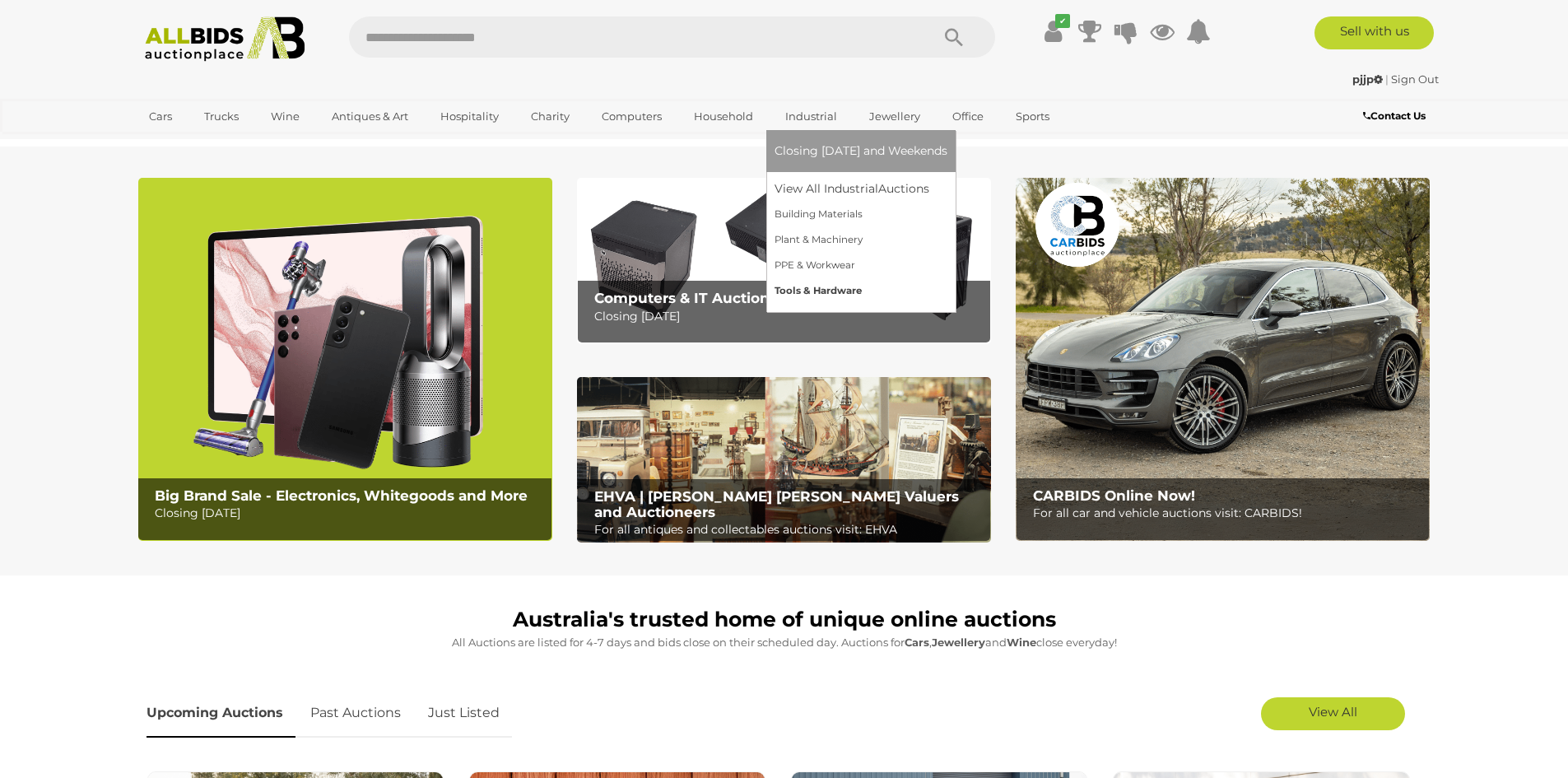
click at [783, 291] on link "Tools & Hardware" at bounding box center [861, 292] width 173 height 26
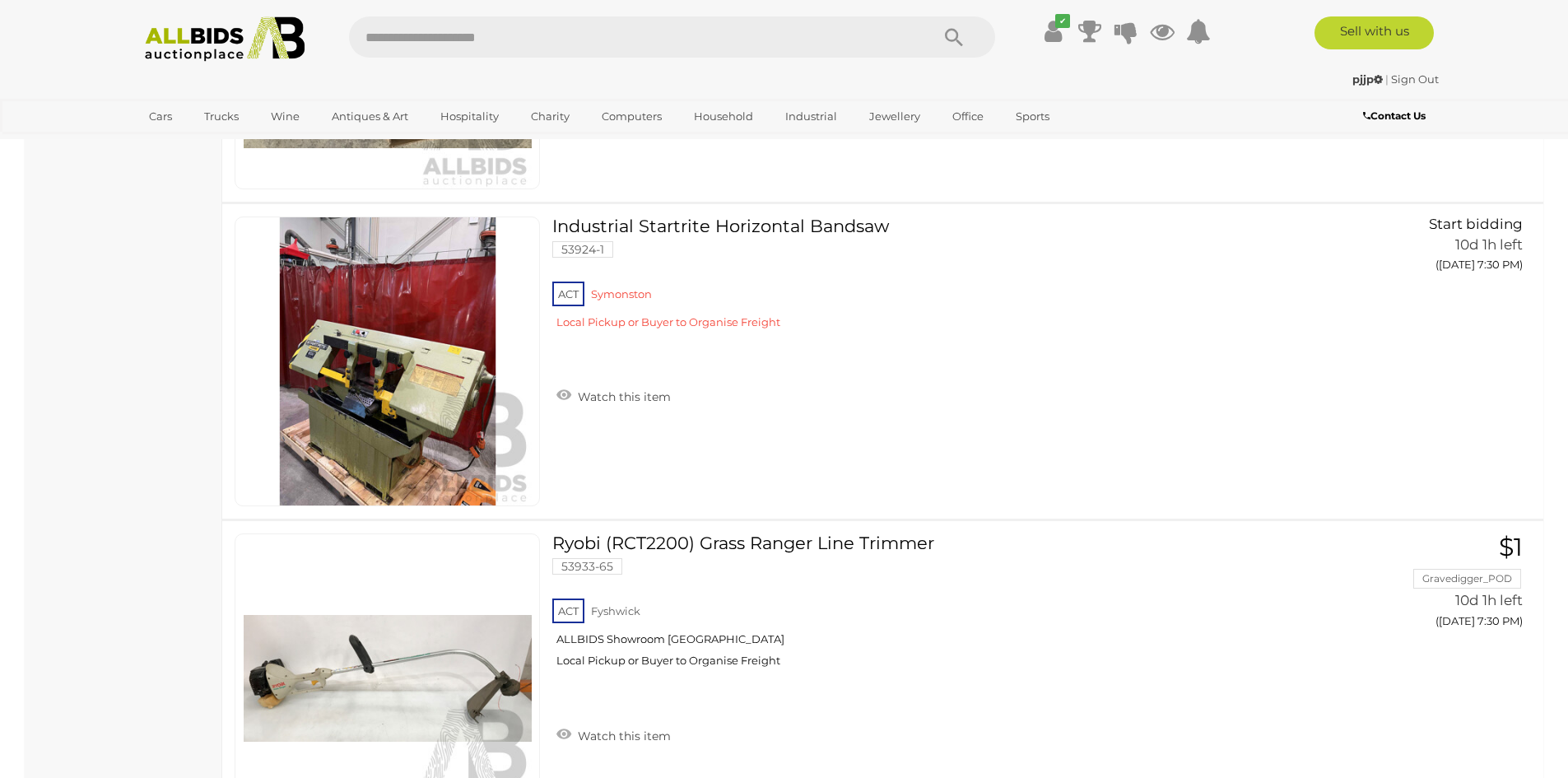
scroll to position [13811, 0]
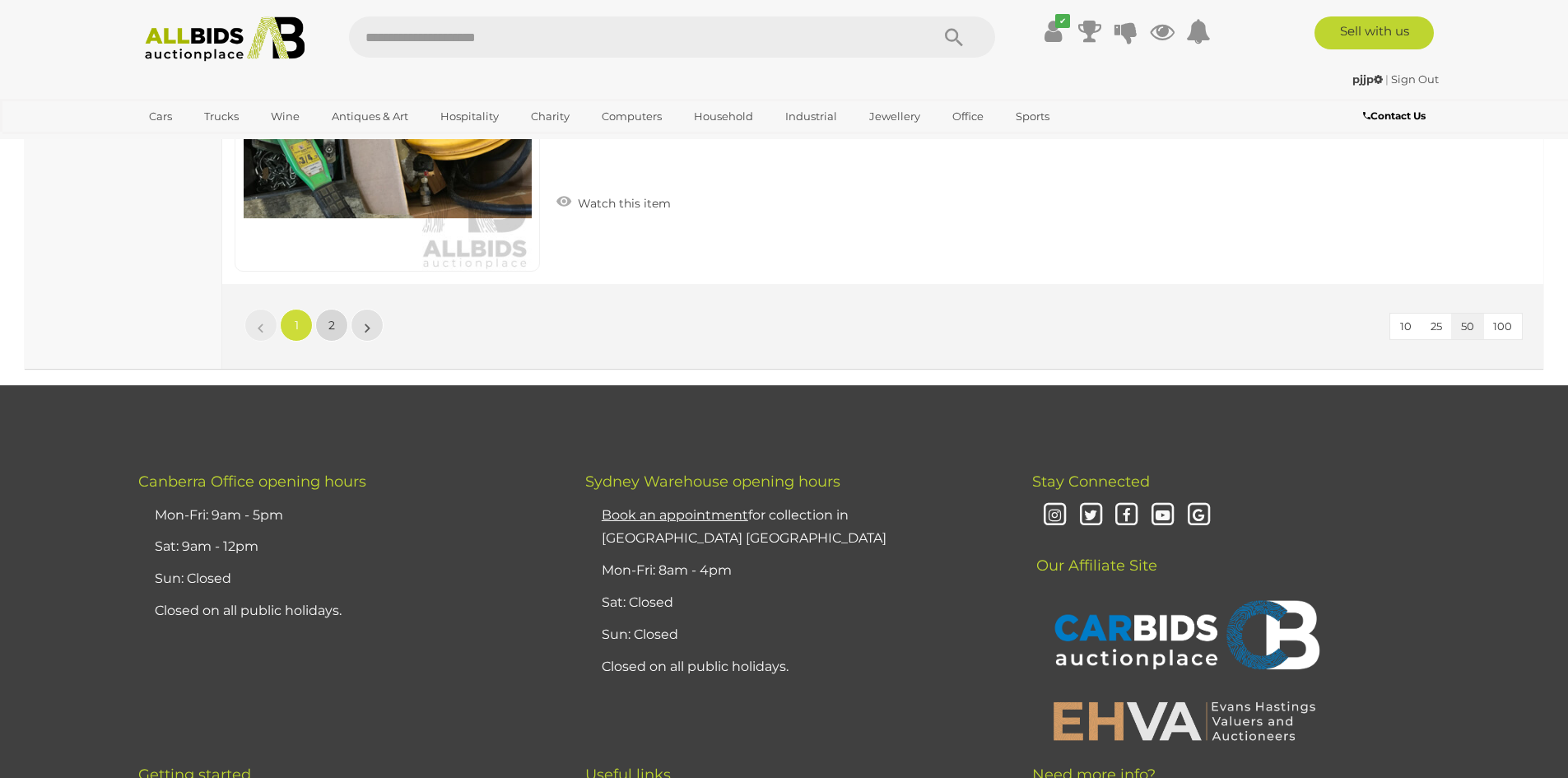
click at [328, 321] on link "2" at bounding box center [331, 325] width 32 height 32
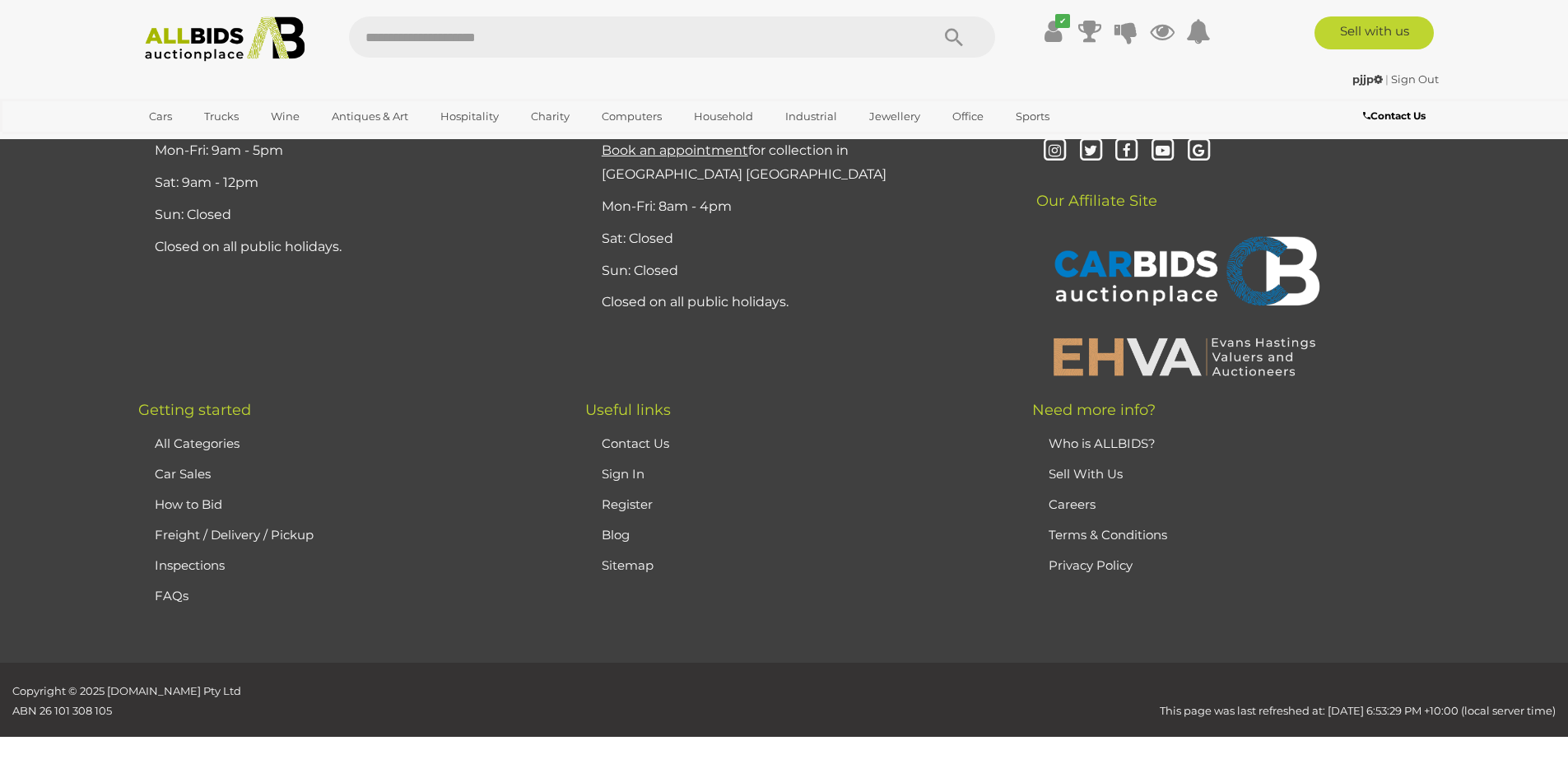
scroll to position [211, 0]
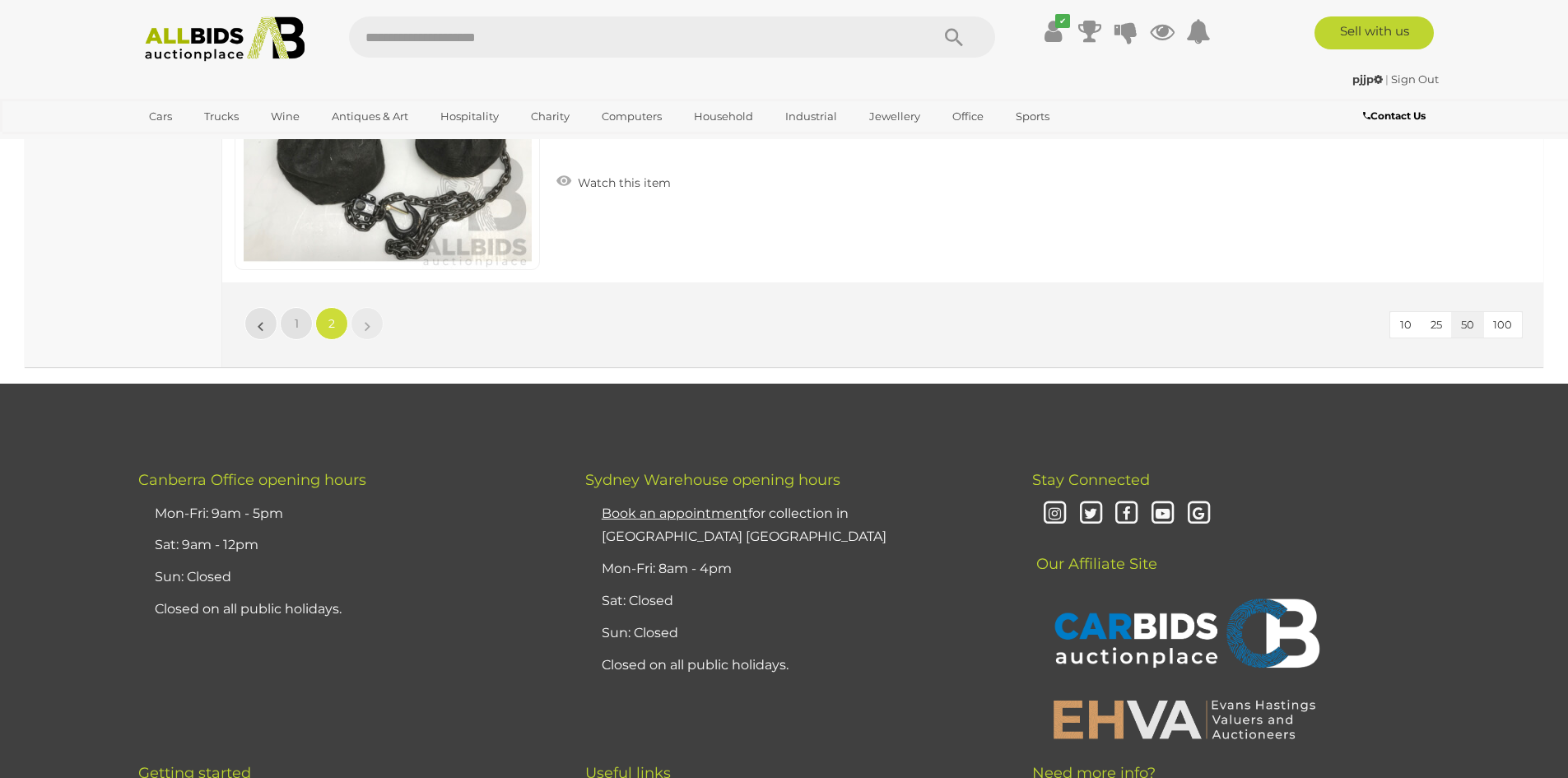
scroll to position [8359, 0]
